Goal: Transaction & Acquisition: Purchase product/service

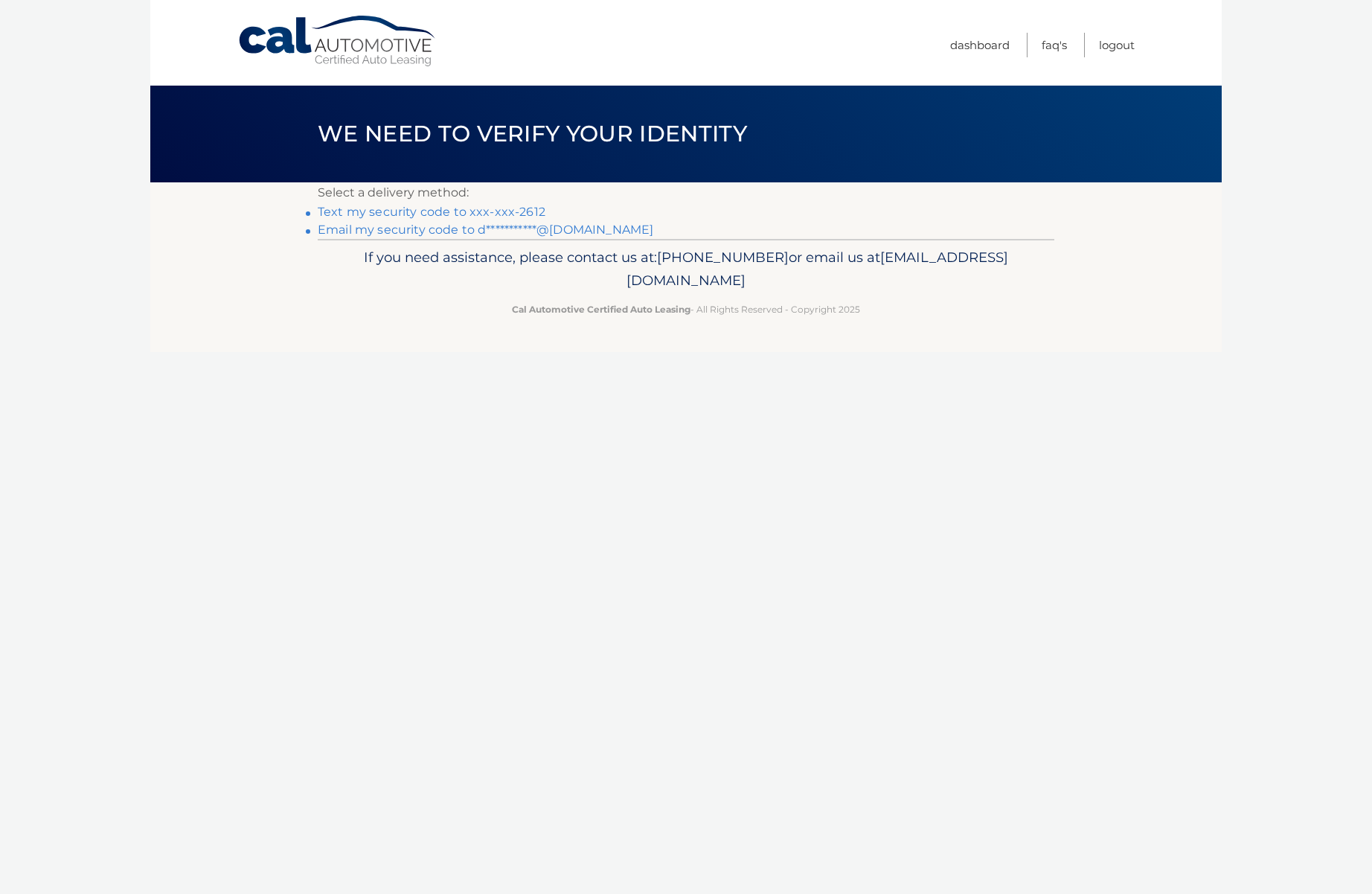
click at [478, 212] on link "Text my security code to xxx-xxx-2612" at bounding box center [431, 212] width 228 height 14
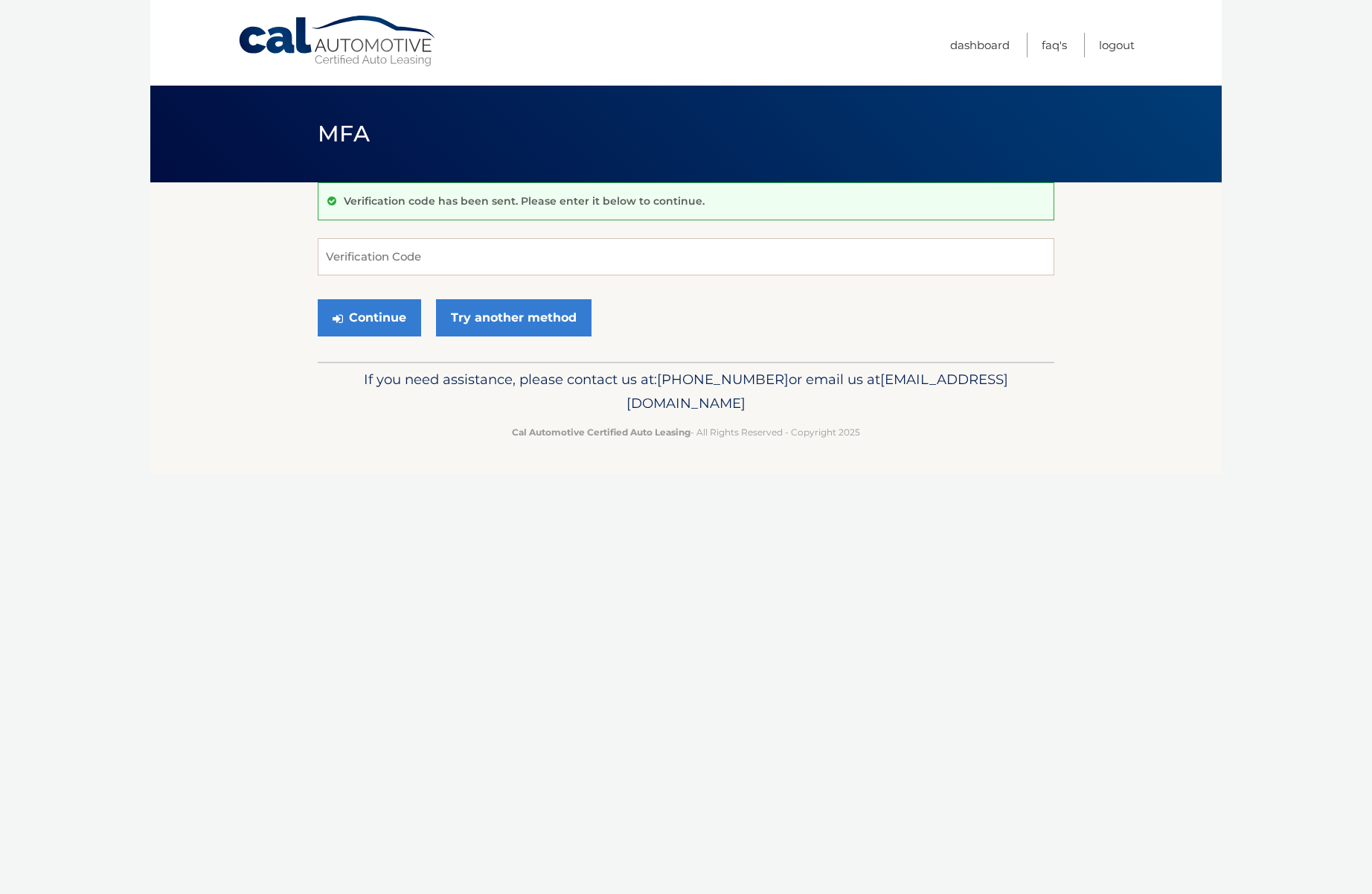
click at [375, 228] on div "Verification code has been sent. Please enter it below to continue. Verificatio…" at bounding box center [686, 272] width 737 height 179
click at [400, 256] on input "Verification Code" at bounding box center [686, 257] width 737 height 38
type input "230164"
click at [378, 327] on button "Continue" at bounding box center [369, 318] width 103 height 38
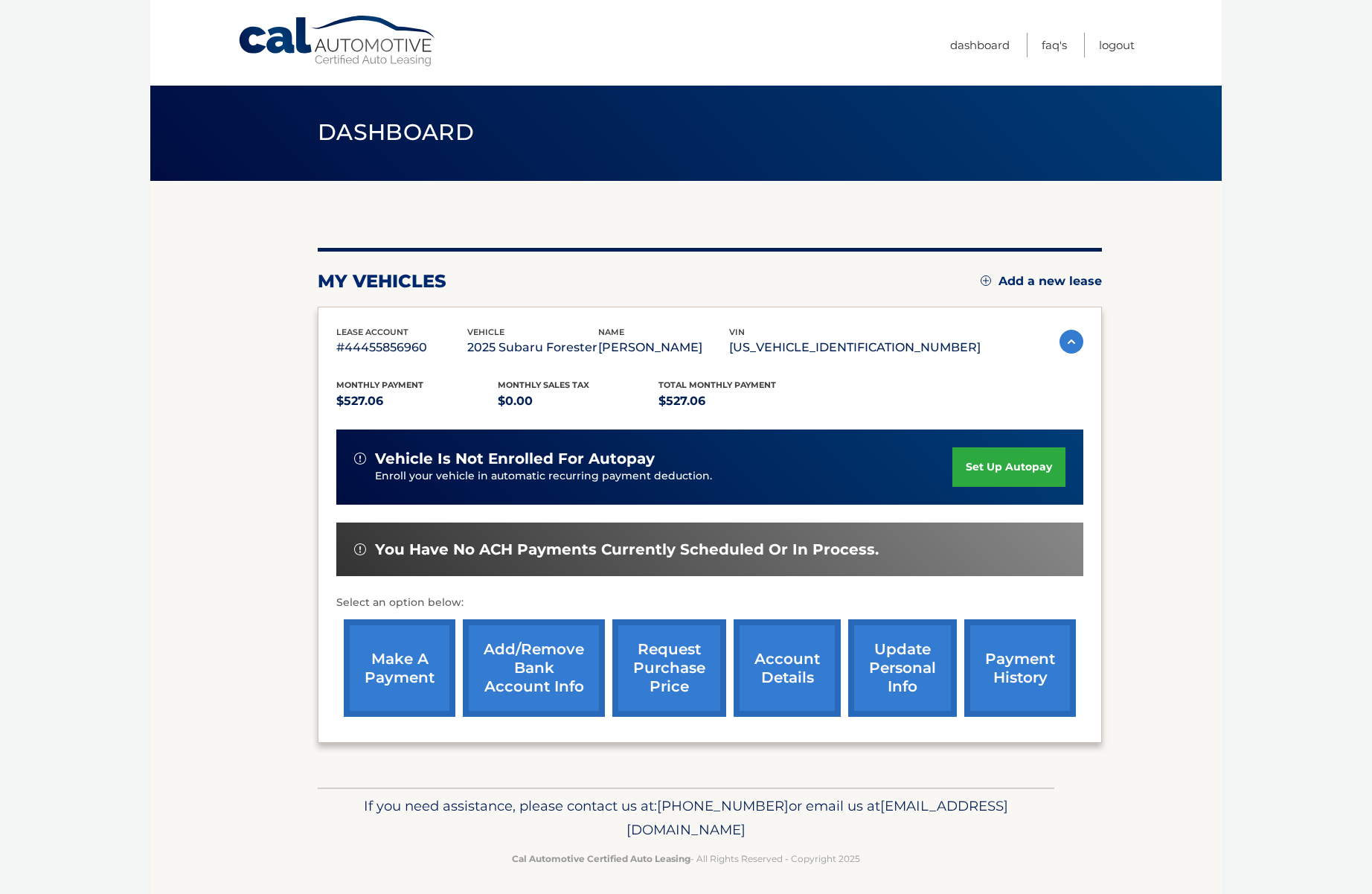
scroll to position [7, 0]
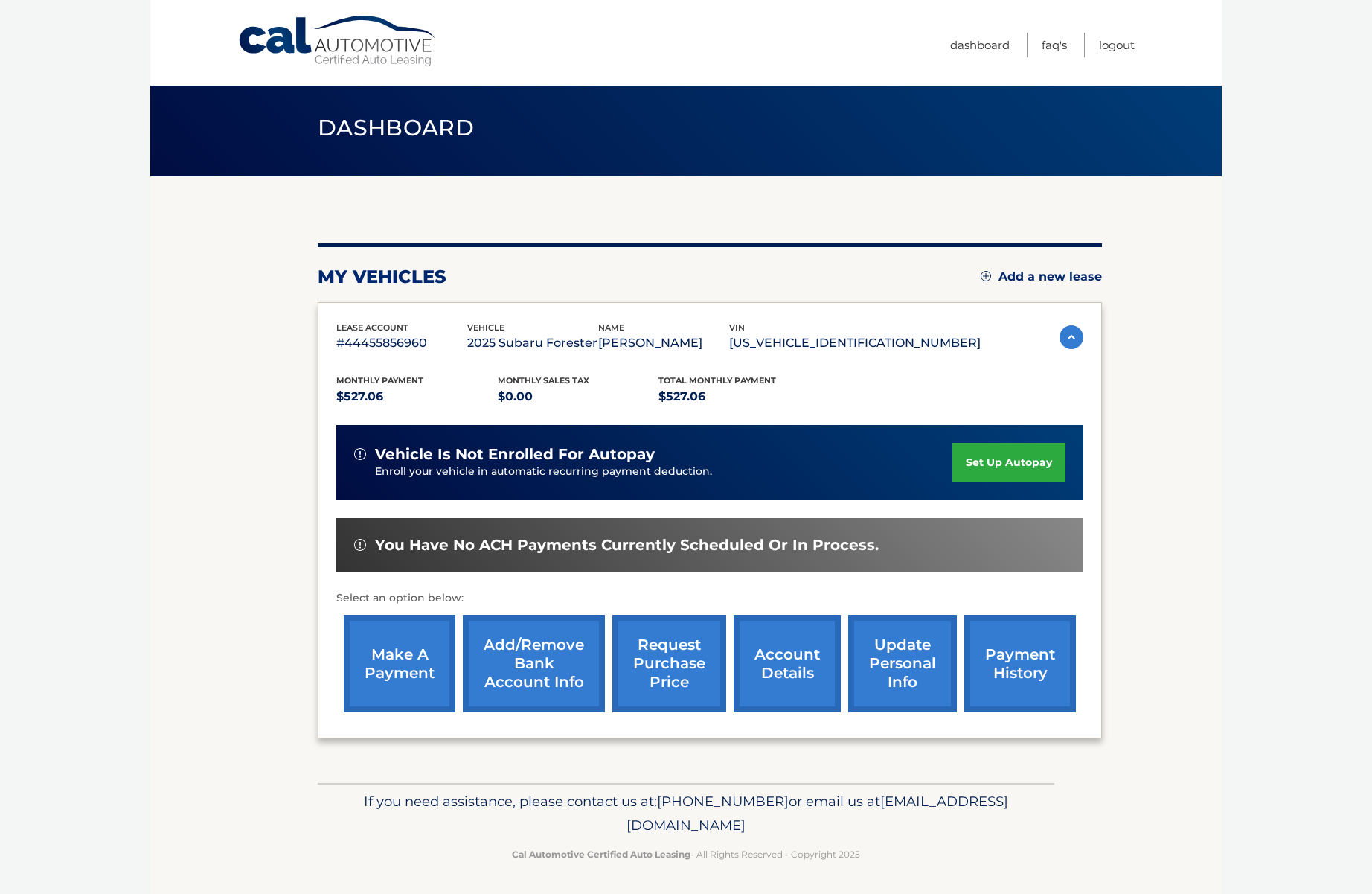
click at [400, 676] on link "make a payment" at bounding box center [400, 663] width 112 height 98
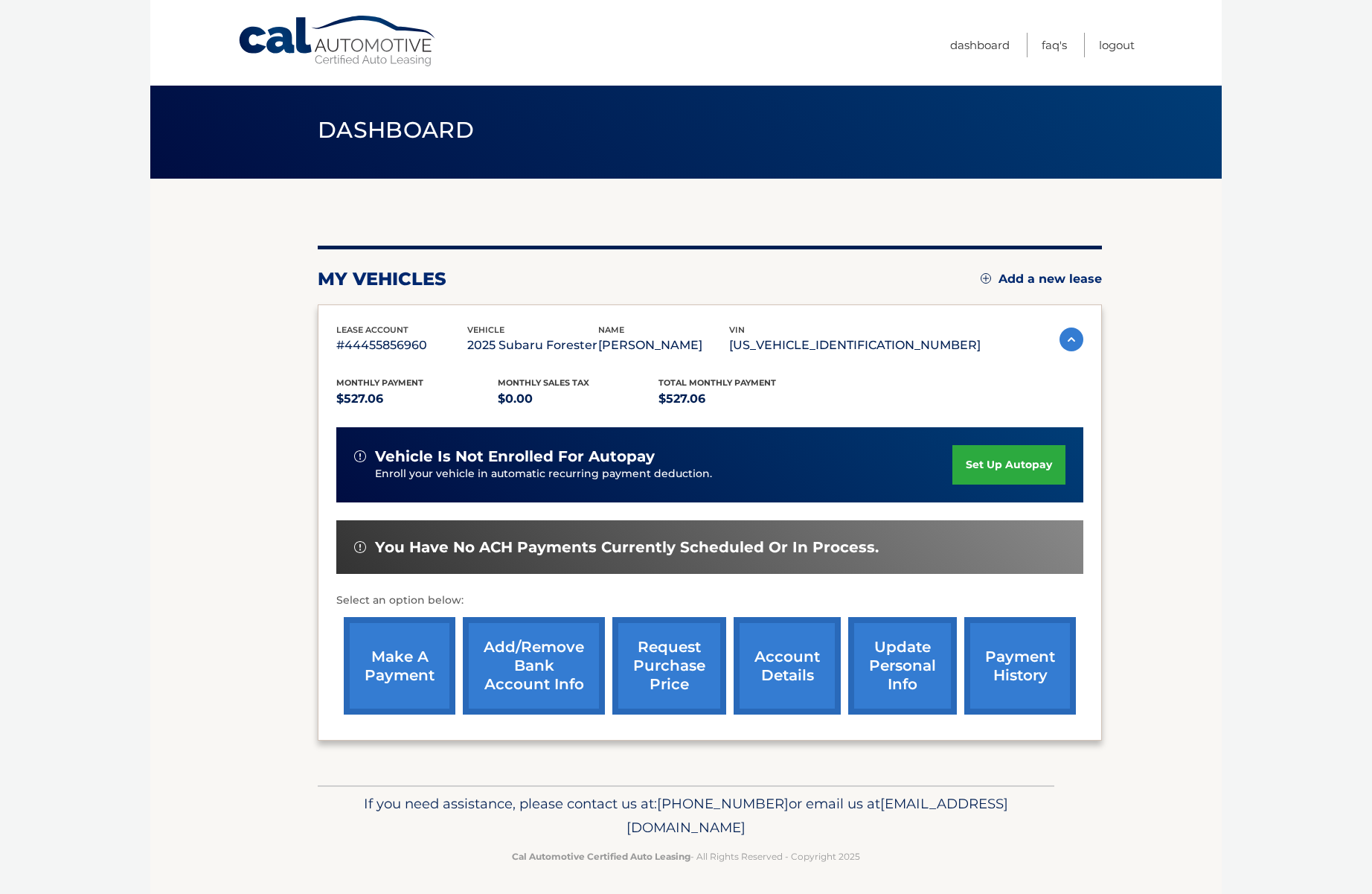
scroll to position [6, 0]
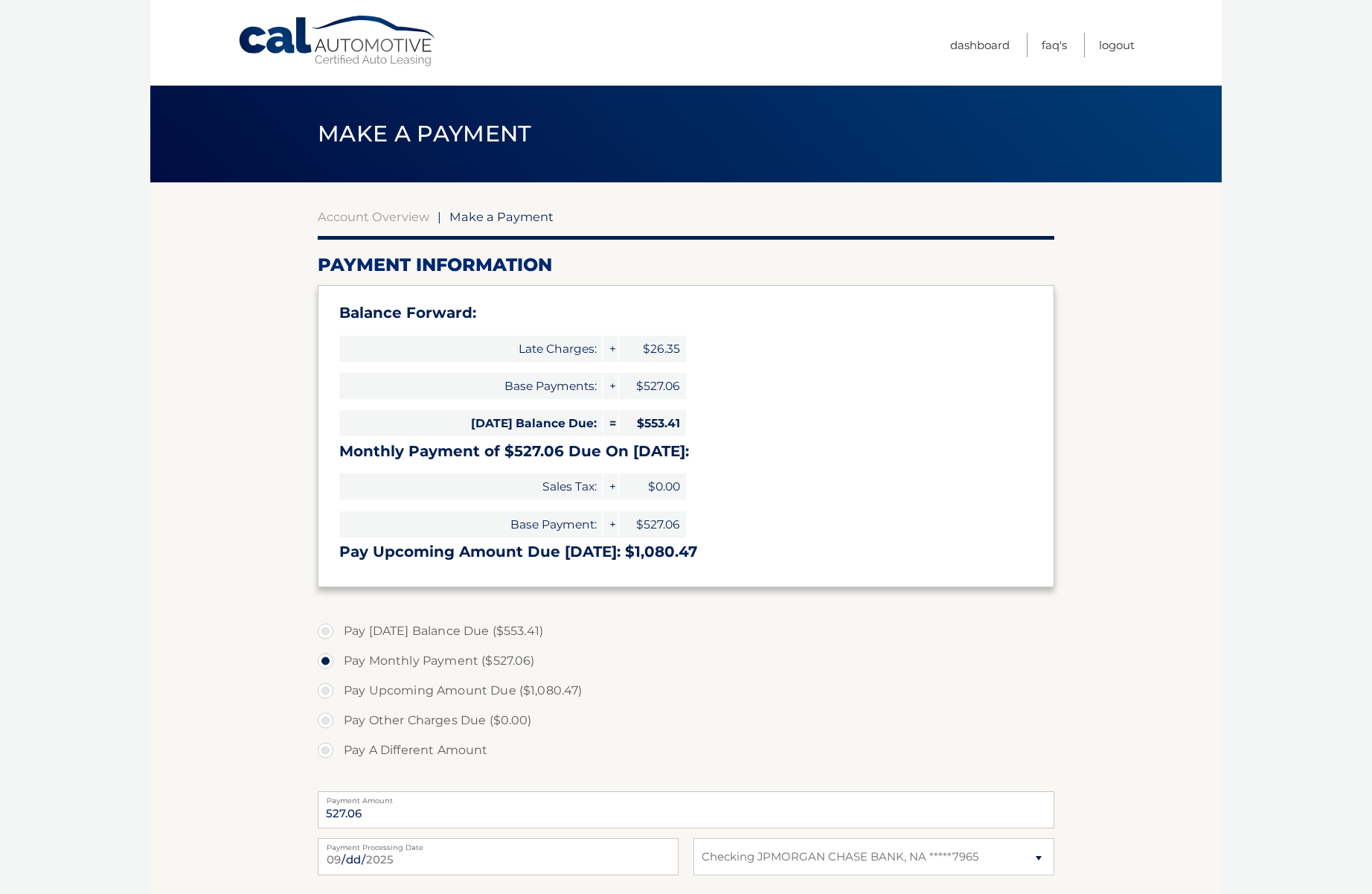
select select "NWJmNGZjMDMtN2E5NC00M2I3LTg0MzYtNTM5ODQwZDBhYjQx"
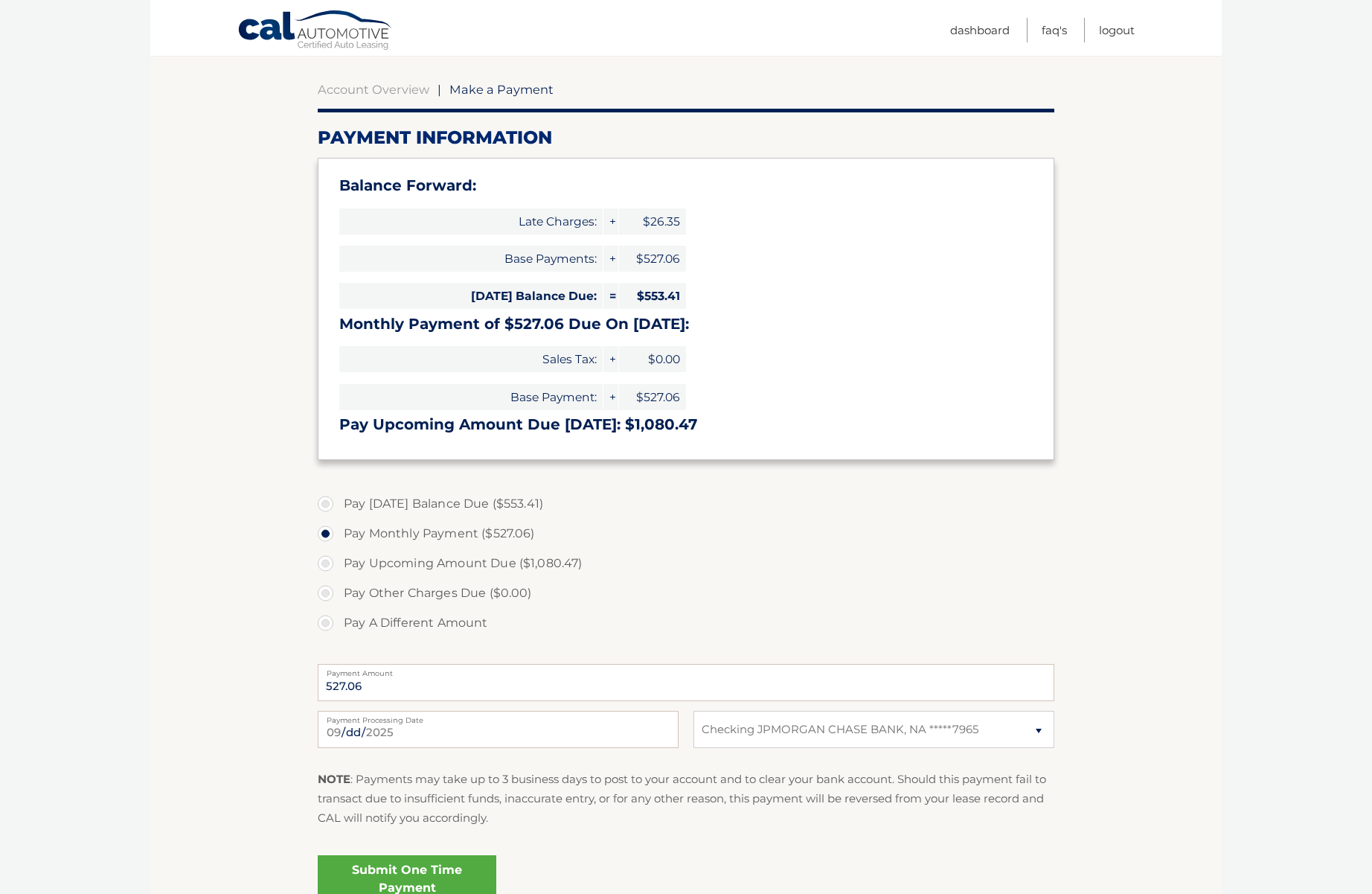
scroll to position [126, 0]
click at [429, 502] on label "Pay Today's Balance Due ($553.41)" at bounding box center [686, 504] width 737 height 30
click at [338, 502] on input "Pay Today's Balance Due ($553.41)" at bounding box center [331, 502] width 15 height 24
radio input "true"
type input "553.41"
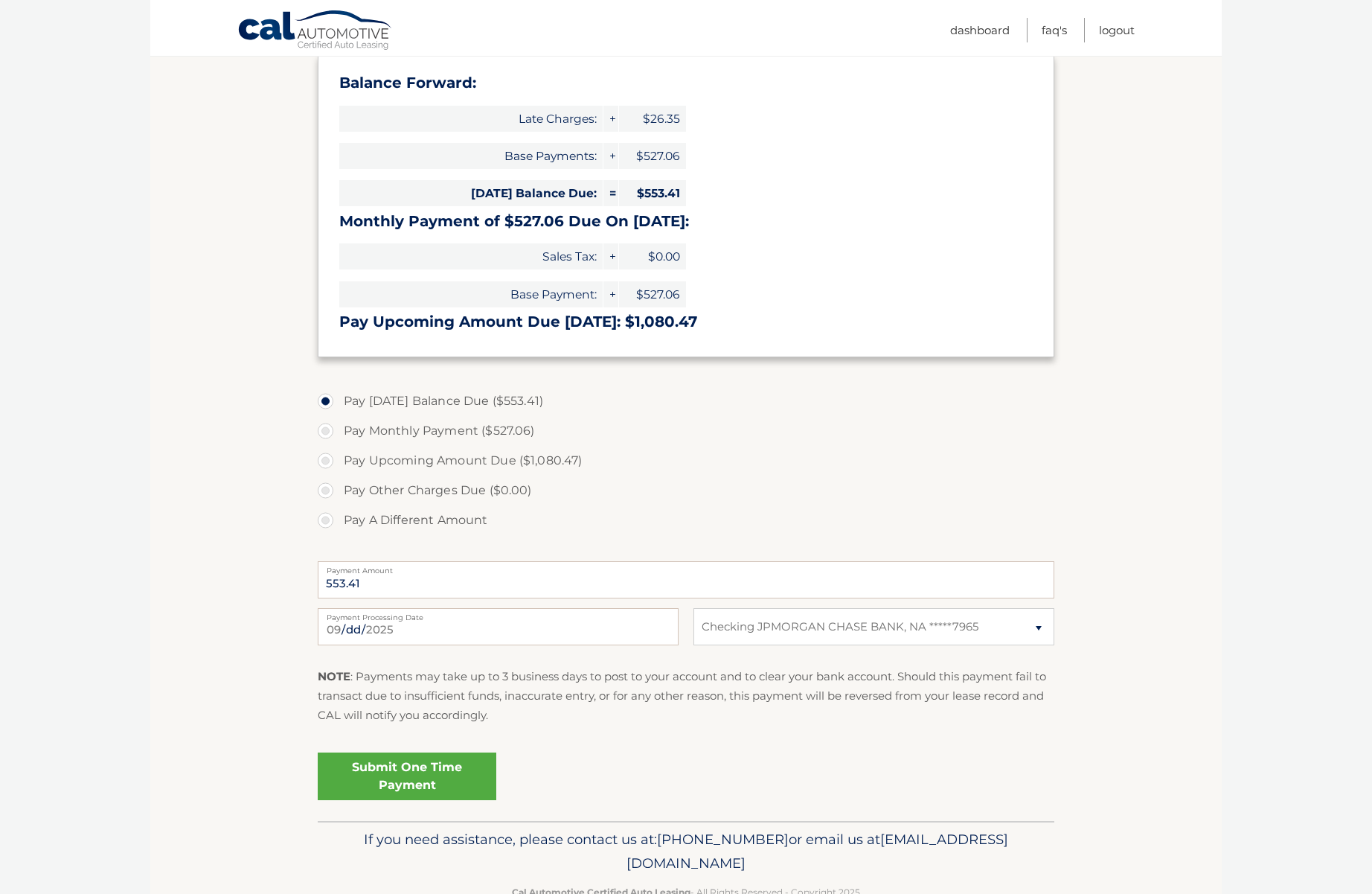
scroll to position [271, 0]
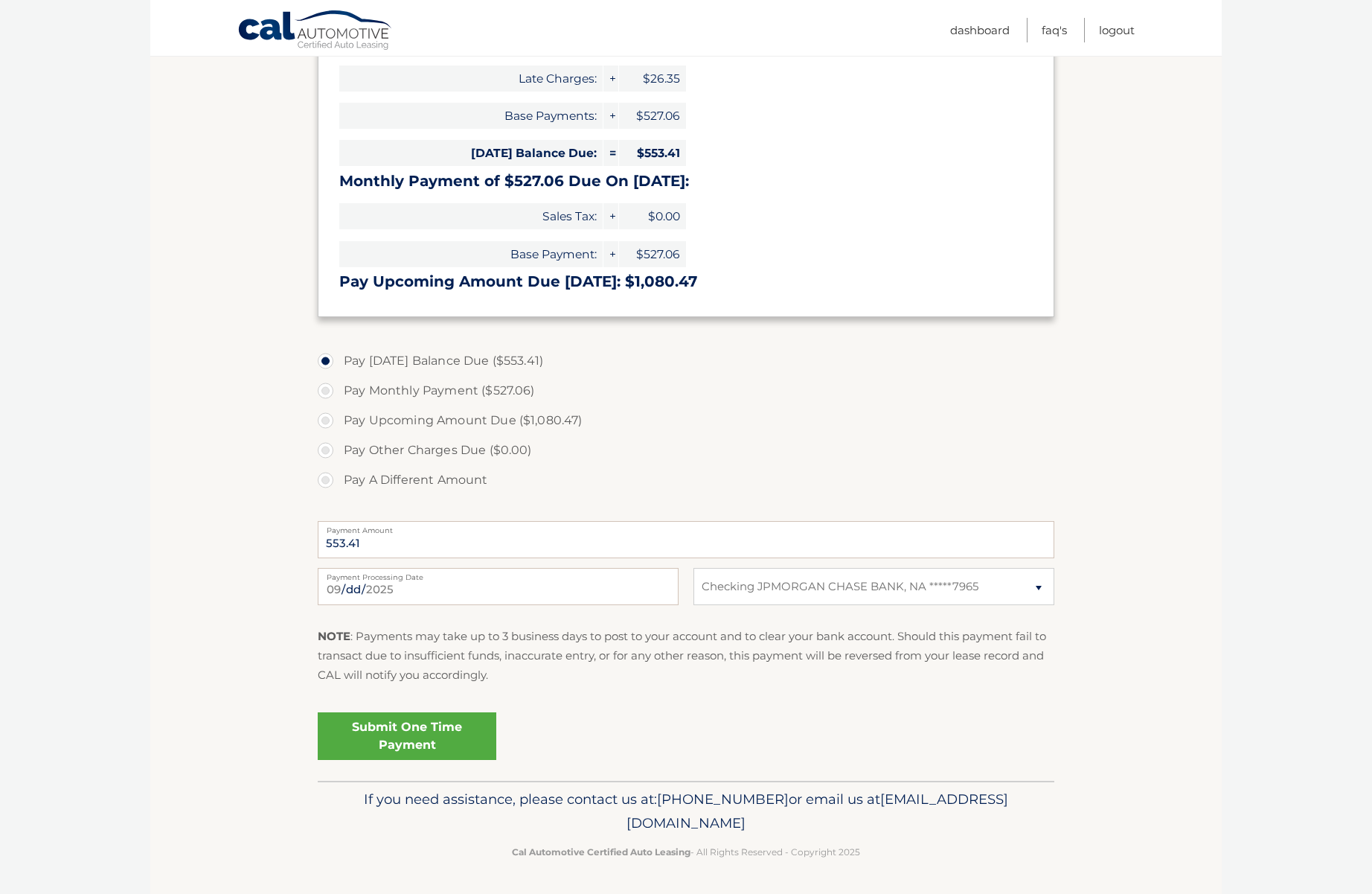
click at [394, 742] on link "Submit One Time Payment" at bounding box center [406, 736] width 178 height 48
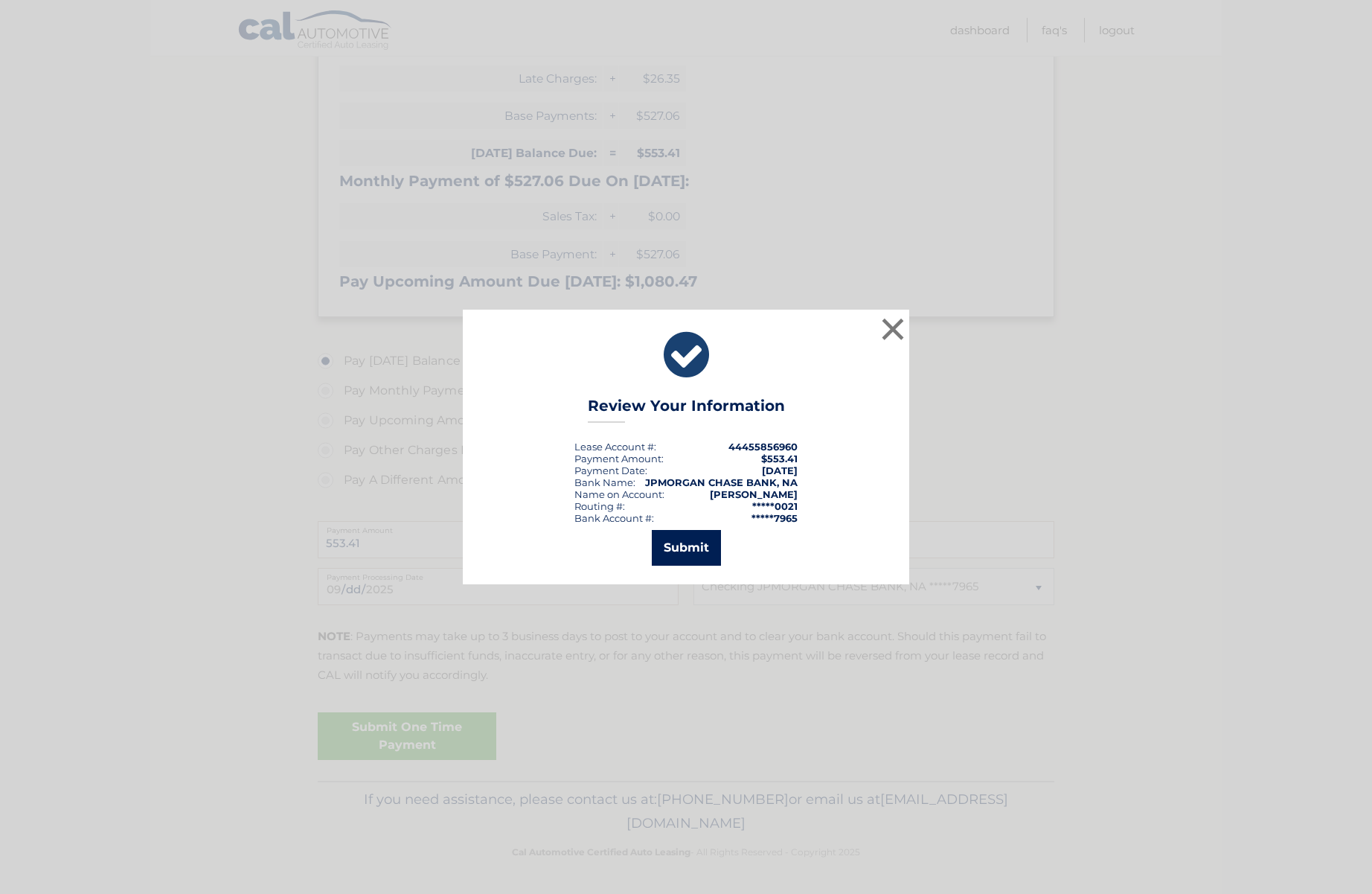
click at [694, 551] on button "Submit" at bounding box center [686, 547] width 70 height 36
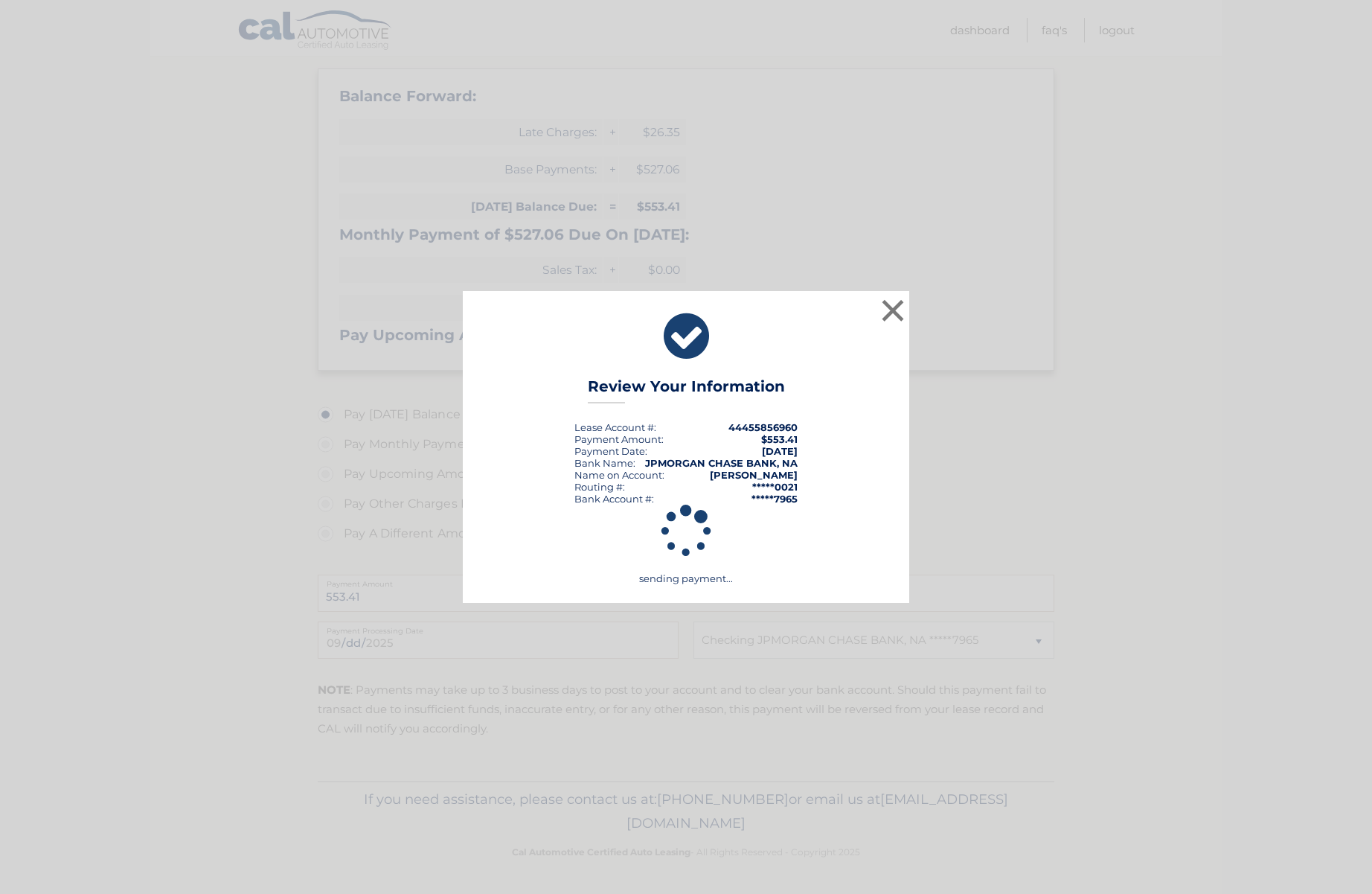
scroll to position [217, 0]
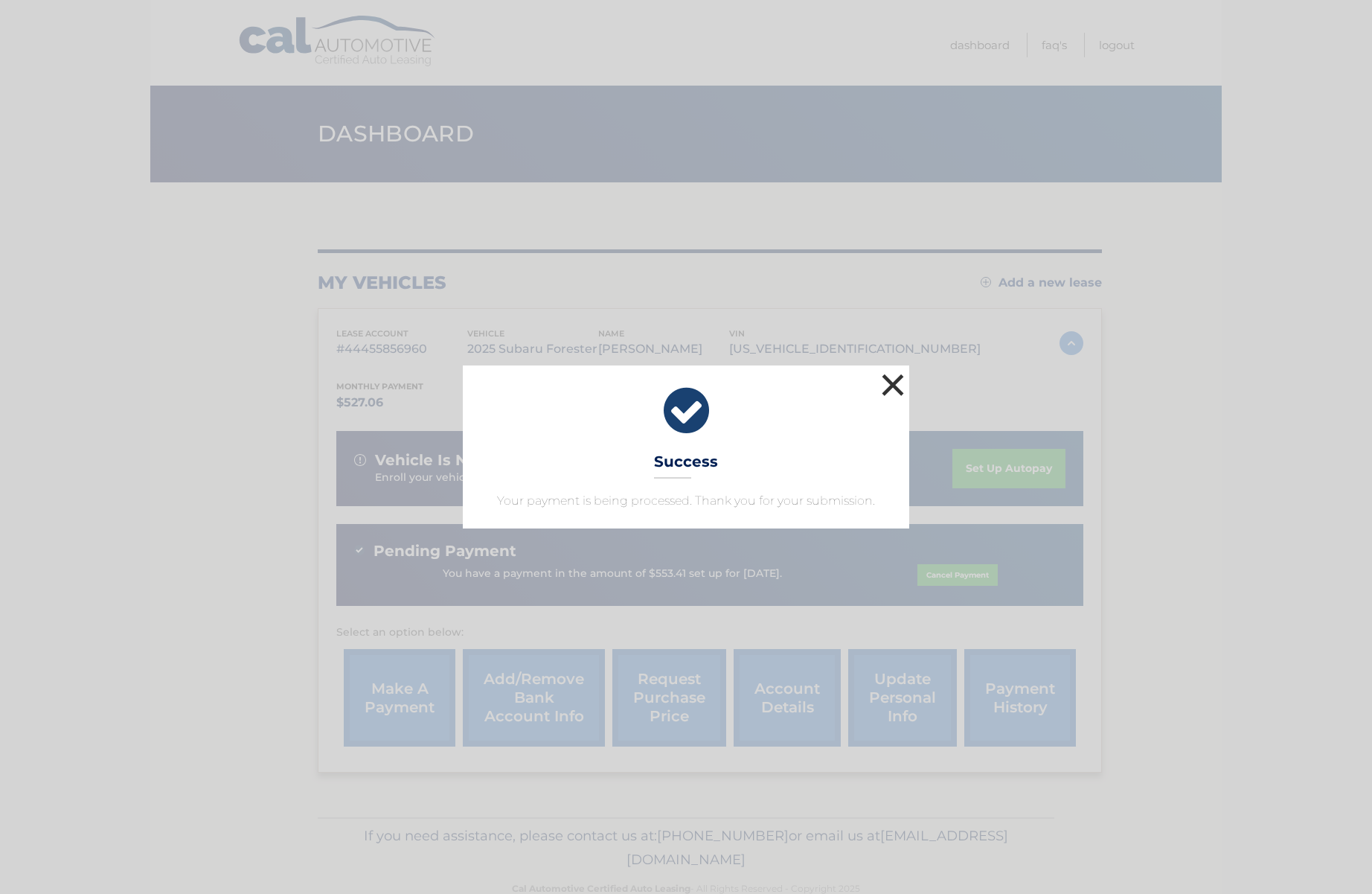
click at [901, 387] on button "×" at bounding box center [893, 384] width 30 height 30
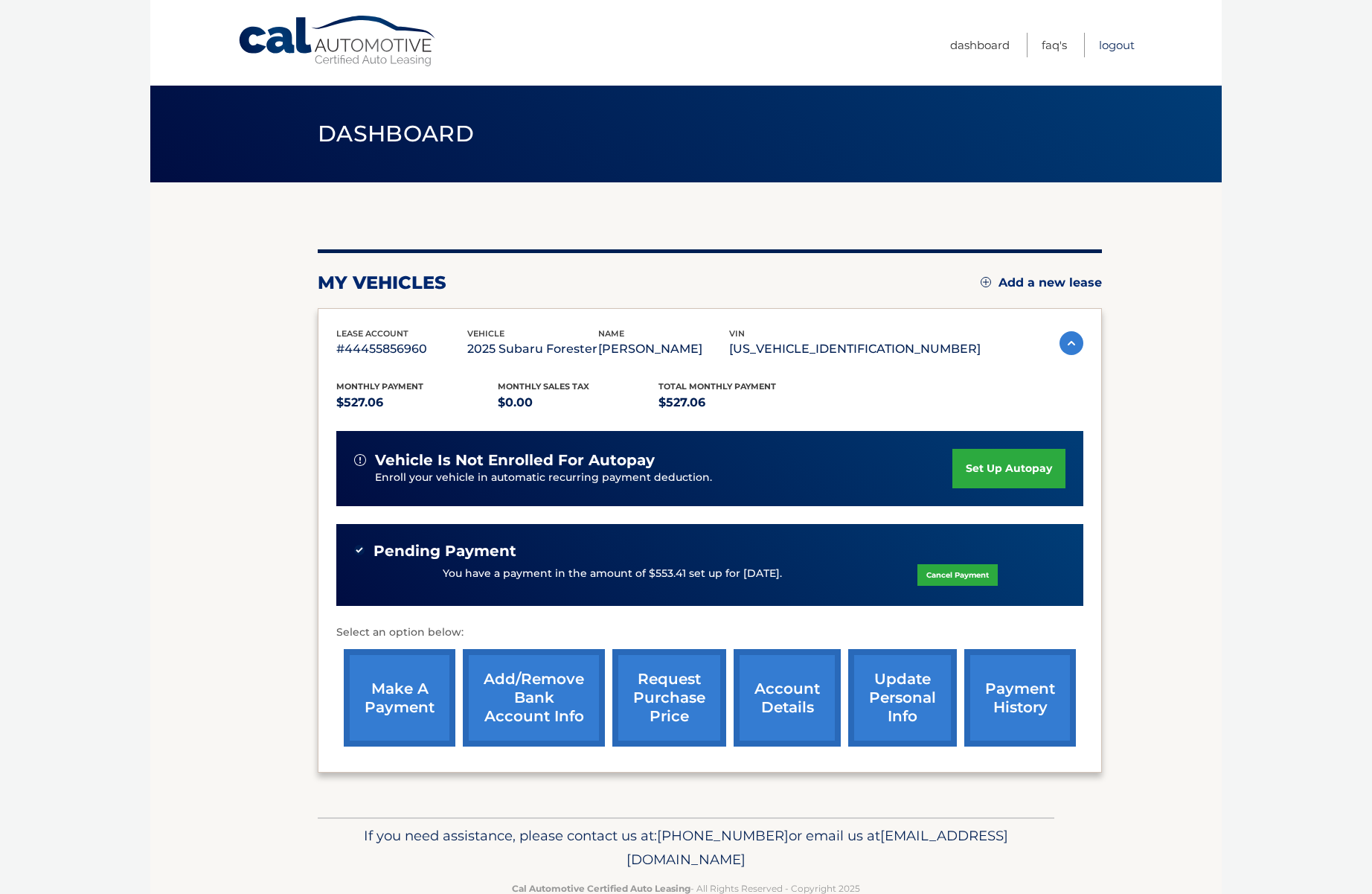
click at [1132, 42] on link "Logout" at bounding box center [1117, 45] width 36 height 25
